Goal: Task Accomplishment & Management: Complete application form

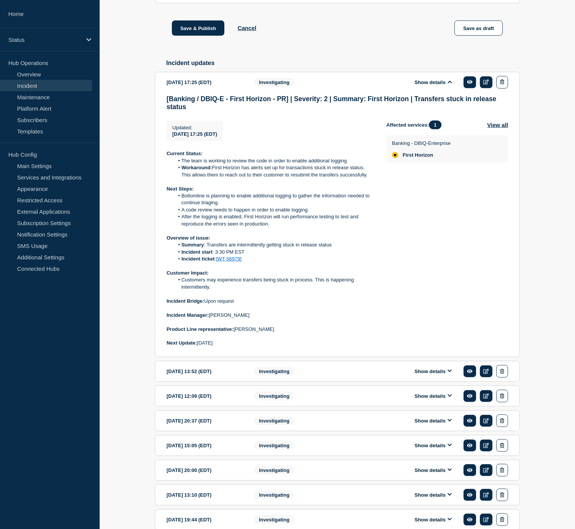
drag, startPoint x: 0, startPoint y: 0, endPoint x: 344, endPoint y: 52, distance: 348.1
click at [344, 52] on div "Save & Publish Cancel Save as draft" at bounding box center [337, 38] width 365 height 34
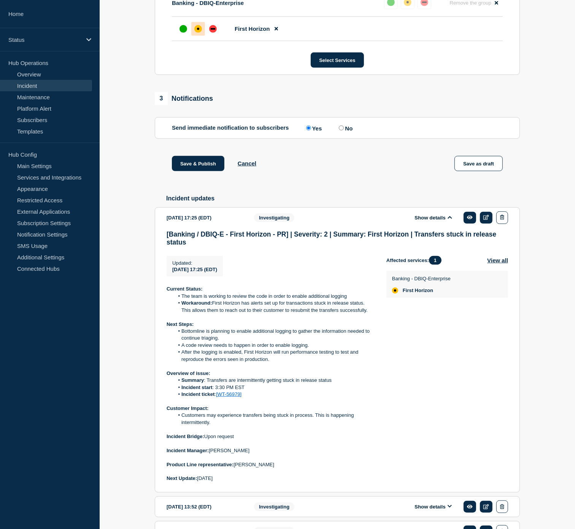
scroll to position [380, 0]
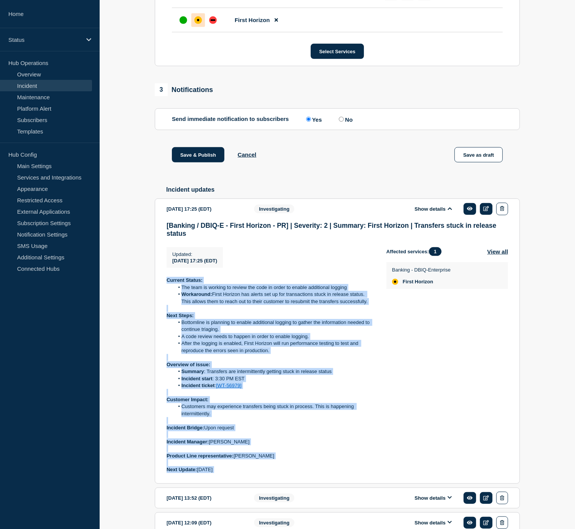
drag, startPoint x: 234, startPoint y: 482, endPoint x: 160, endPoint y: 287, distance: 208.2
click at [160, 287] on section "[DATE] 17:25 (EDT) Show details Investigating [Banking / DBIQ-E - First Horizon…" at bounding box center [337, 340] width 365 height 285
copy div "Current Status: The team is working to review the code in order to enable addit…"
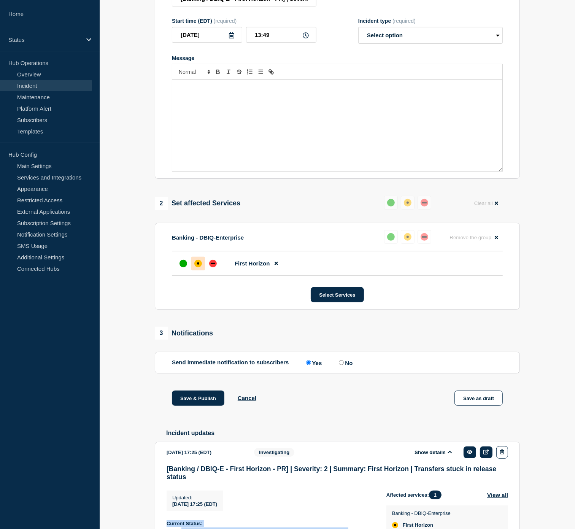
scroll to position [42, 0]
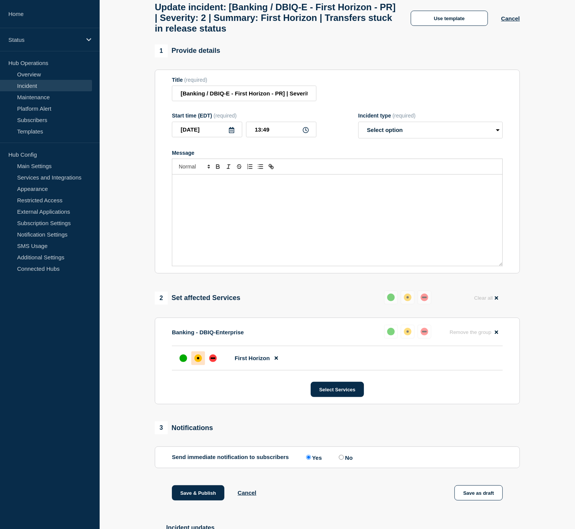
click at [265, 209] on div "Message" at bounding box center [337, 219] width 330 height 91
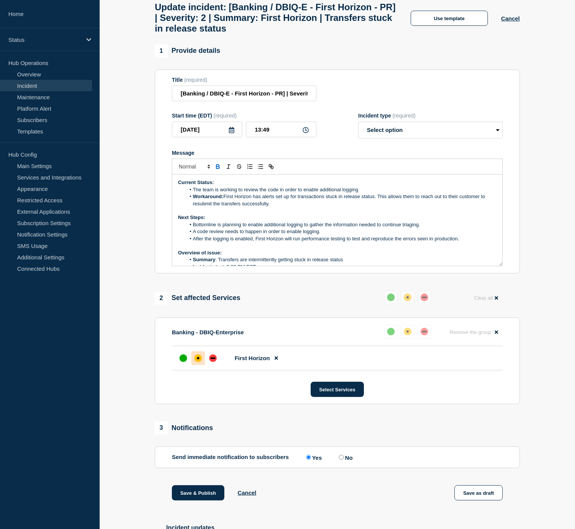
scroll to position [87, 0]
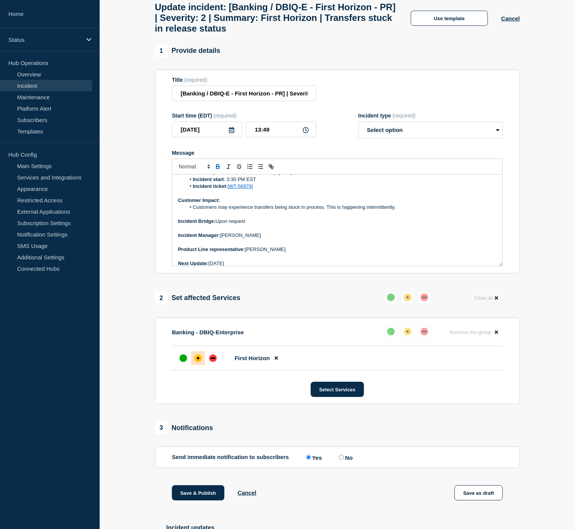
click at [230, 267] on p "Next Update: [DATE]" at bounding box center [337, 263] width 318 height 7
click at [316, 253] on p "Product Line representative: [PERSON_NAME]" at bounding box center [337, 249] width 318 height 7
click at [312, 267] on p "Next Update: [DATE]" at bounding box center [337, 263] width 318 height 7
click at [469, 131] on select "Select option Investigating Identified Monitoring Resolved" at bounding box center [430, 130] width 144 height 17
select select "identified"
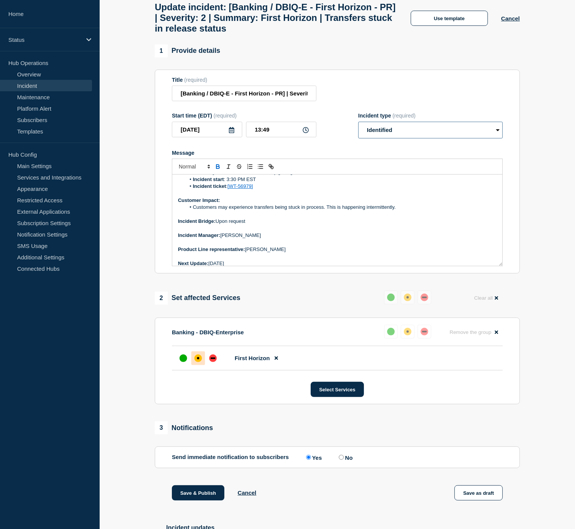
click at [358, 128] on select "Select option Investigating Identified Monitoring Resolved" at bounding box center [430, 130] width 144 height 17
click at [362, 232] on p "Message" at bounding box center [337, 228] width 318 height 7
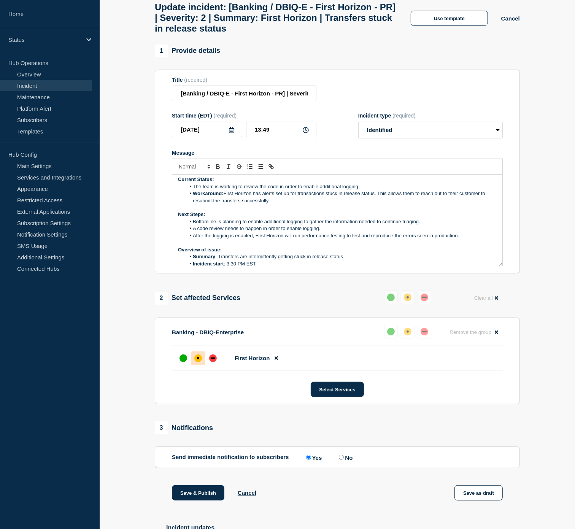
scroll to position [3, 0]
drag, startPoint x: 367, startPoint y: 190, endPoint x: 194, endPoint y: 192, distance: 173.3
click at [194, 190] on li "The team is working to review the code in order to enable additional logging" at bounding box center [340, 187] width 311 height 7
